Goal: Task Accomplishment & Management: Use online tool/utility

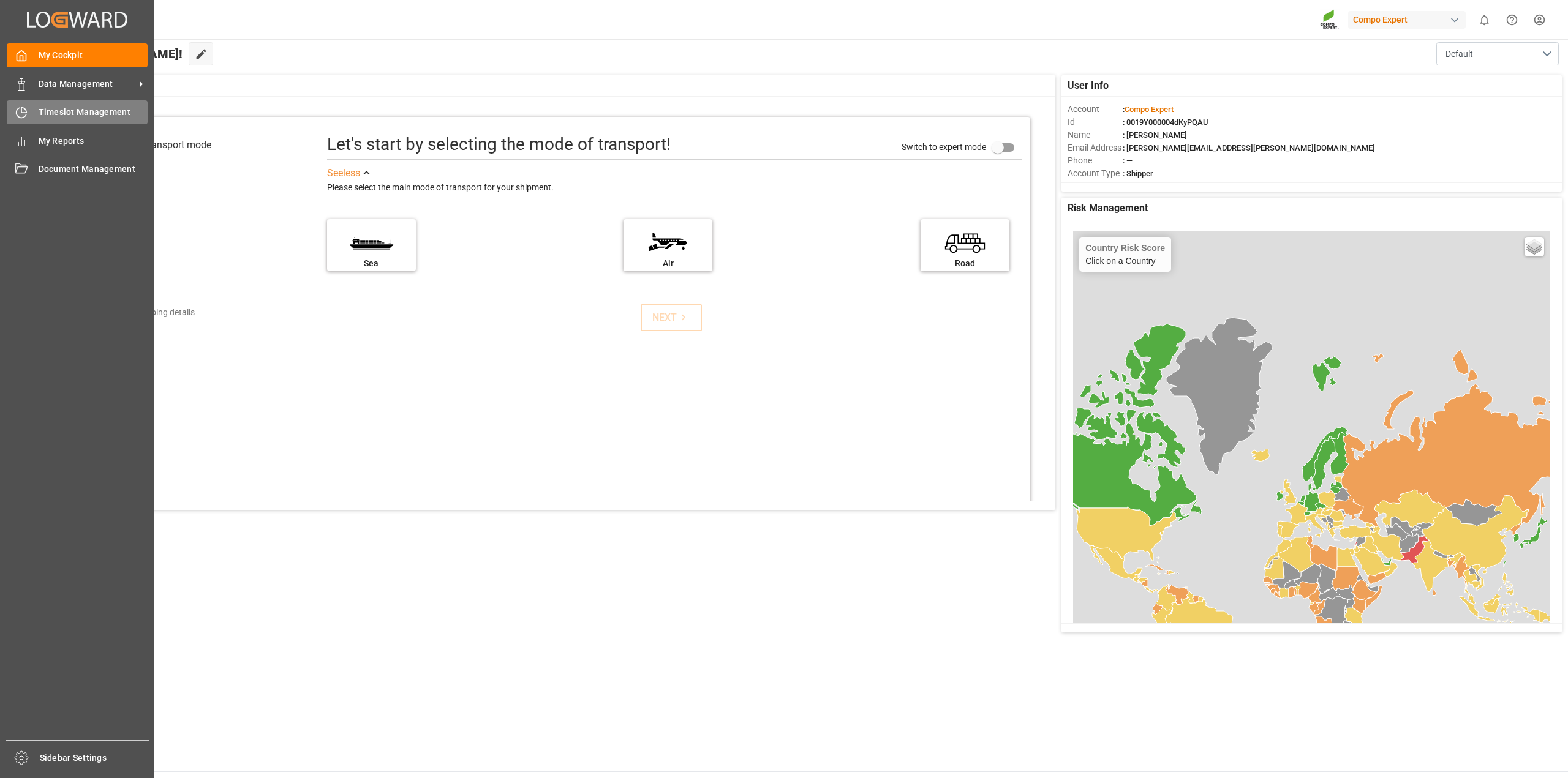
click at [72, 121] on div "Timeslot Management Timeslot Management" at bounding box center [77, 112] width 141 height 24
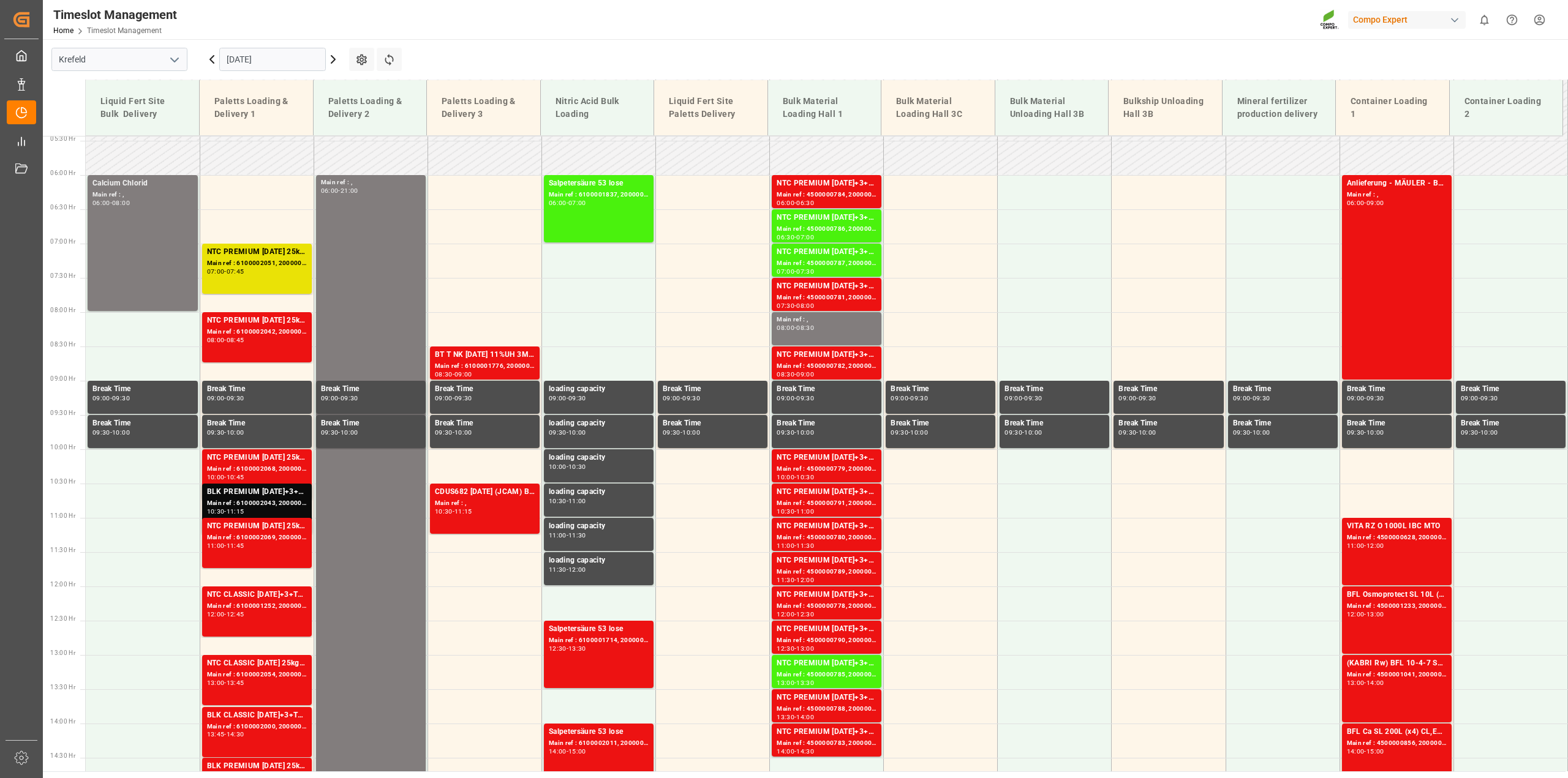
scroll to position [369, 0]
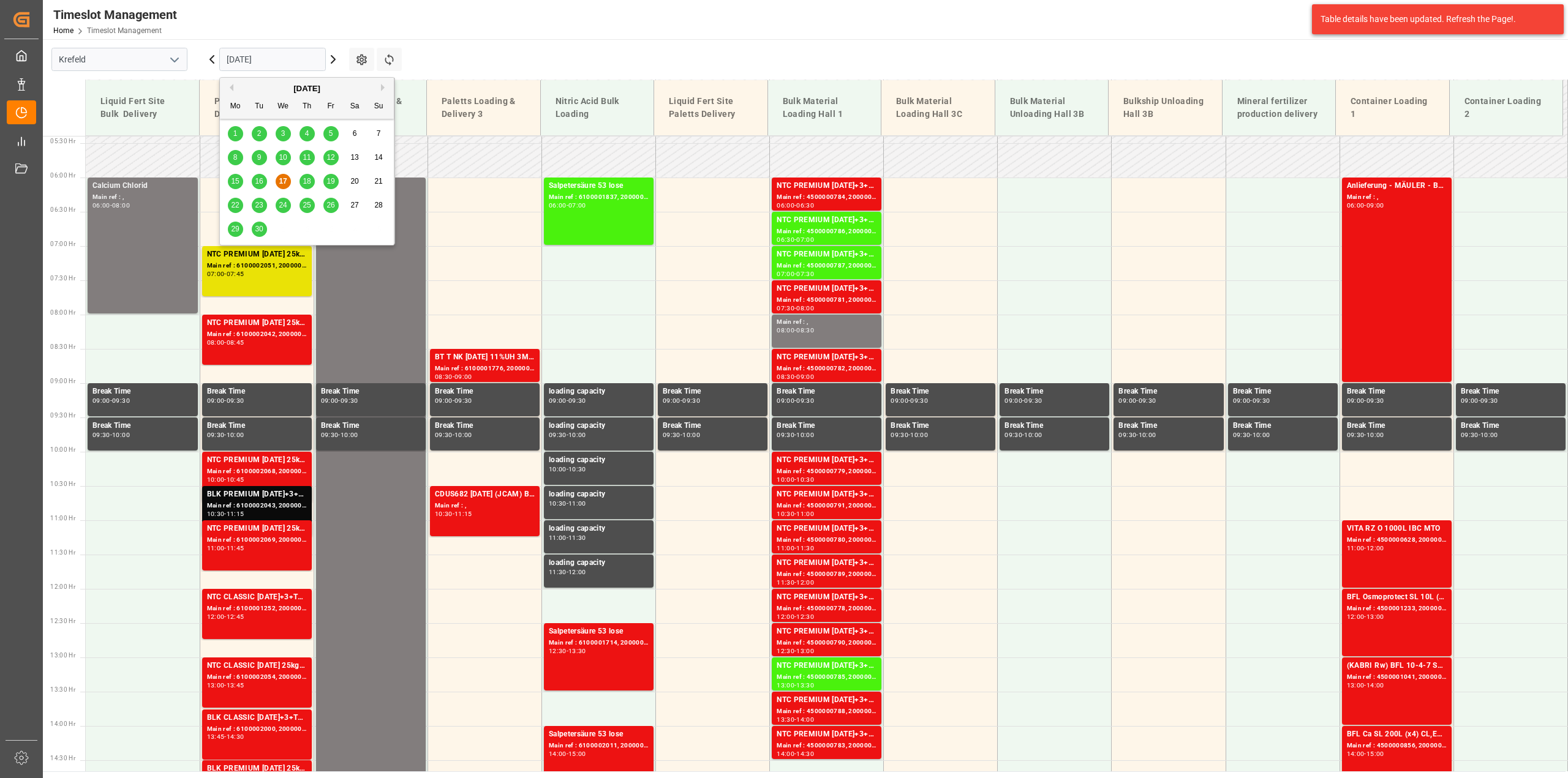
click at [316, 56] on input "[DATE]" at bounding box center [272, 60] width 106 height 24
click at [309, 184] on span "18" at bounding box center [306, 181] width 8 height 9
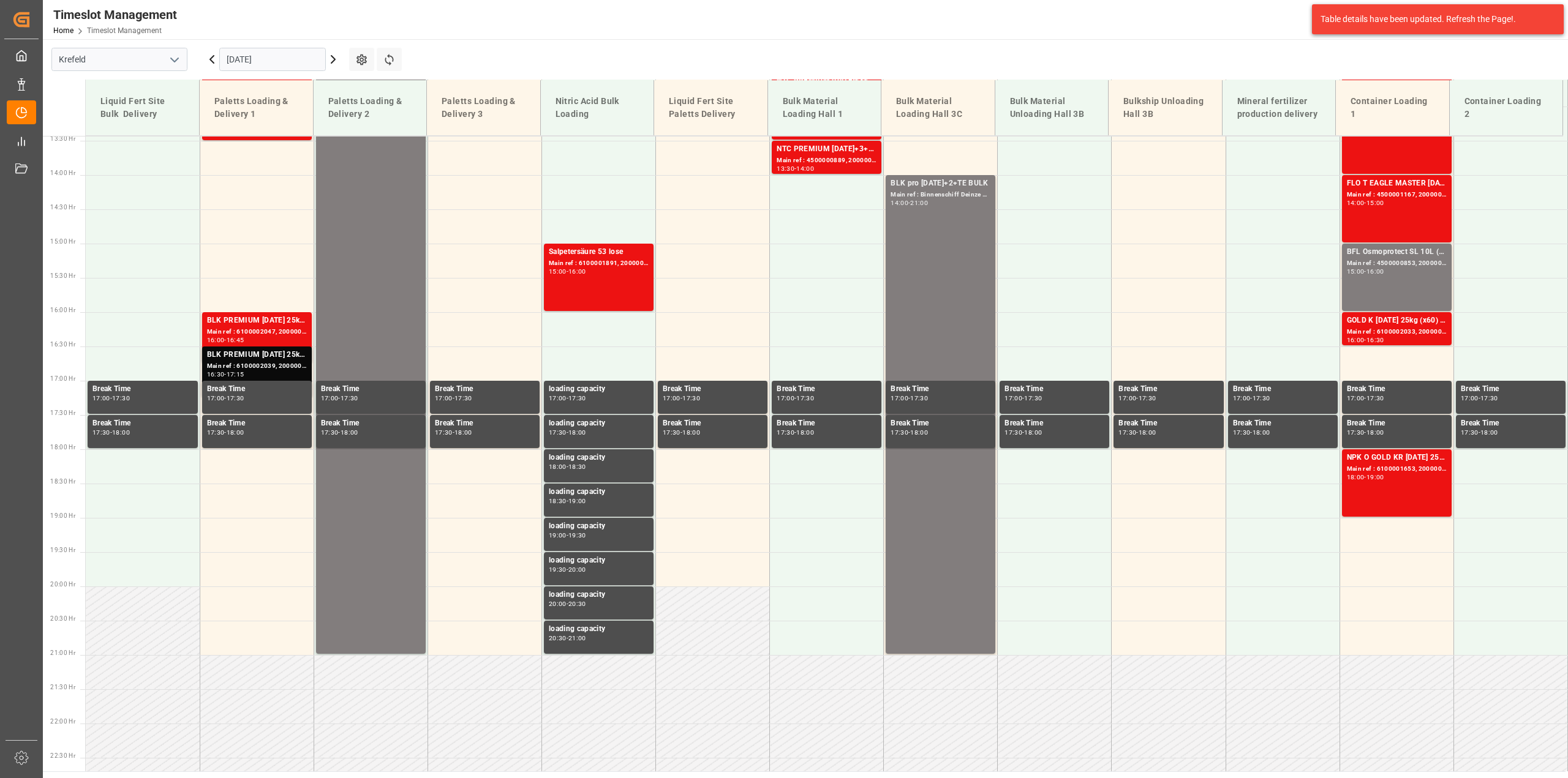
scroll to position [675, 0]
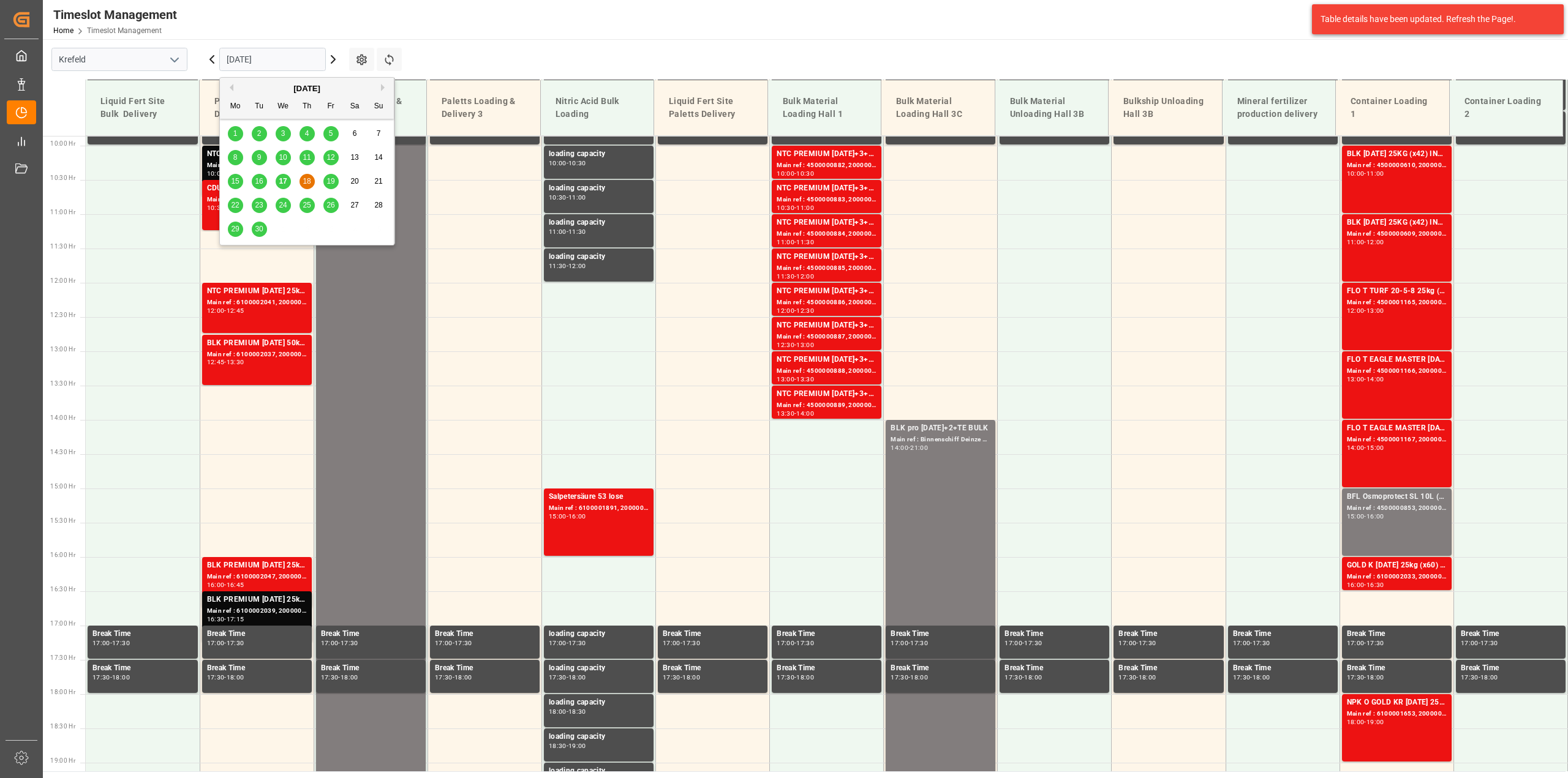
click at [297, 55] on input "[DATE]" at bounding box center [272, 60] width 106 height 24
click at [335, 179] on div "19" at bounding box center [331, 182] width 15 height 15
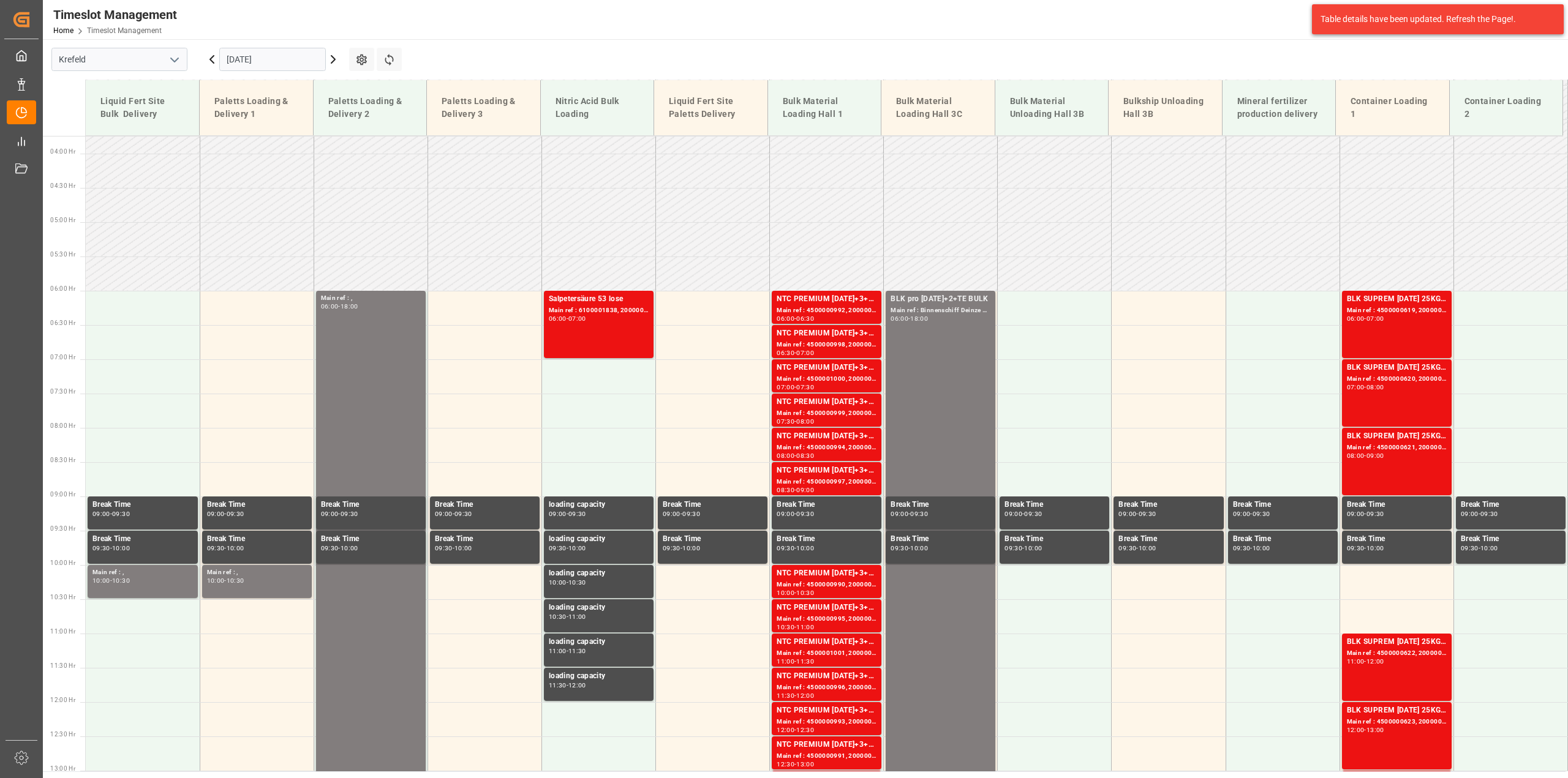
scroll to position [247, 0]
